Goal: Find specific page/section: Find specific page/section

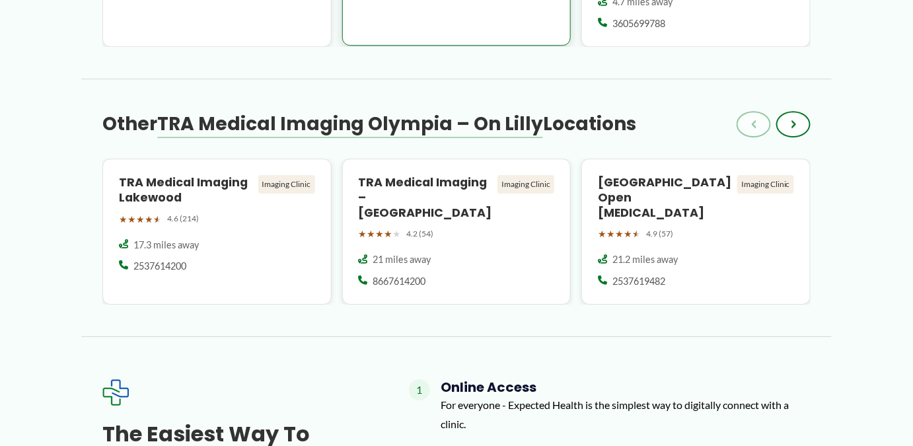
scroll to position [1321, 0]
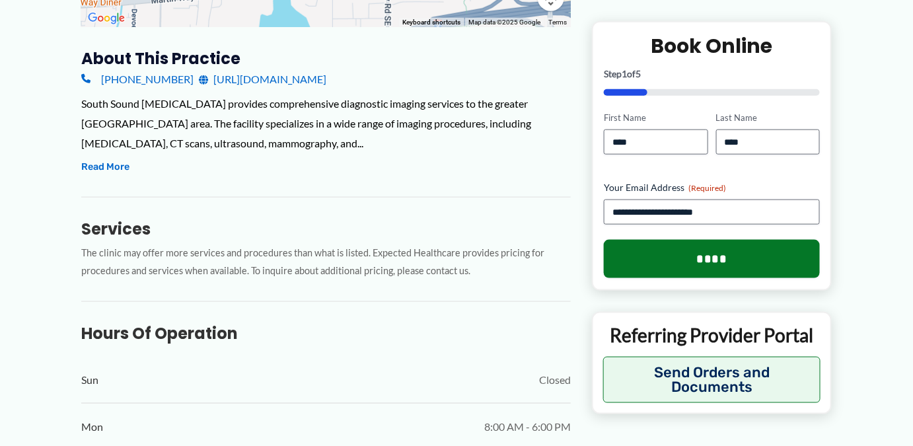
scroll to position [420, 0]
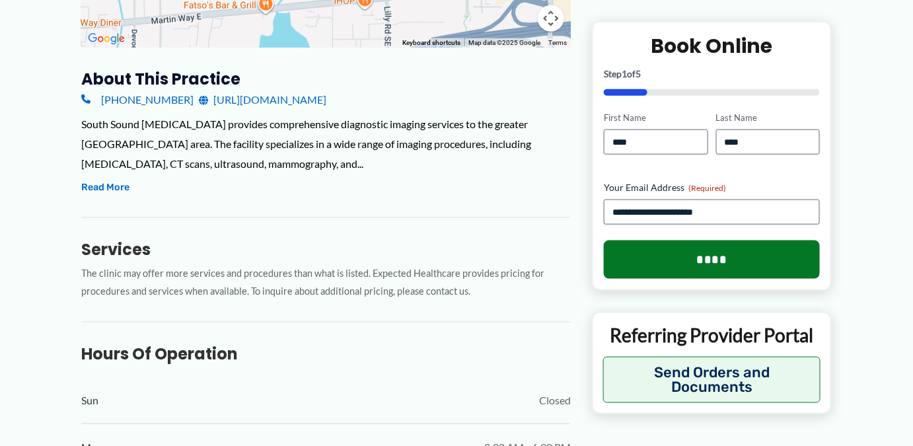
click at [294, 110] on link "http://www.southsoundradiology.com/" at bounding box center [262, 100] width 127 height 20
